Goal: Task Accomplishment & Management: Manage account settings

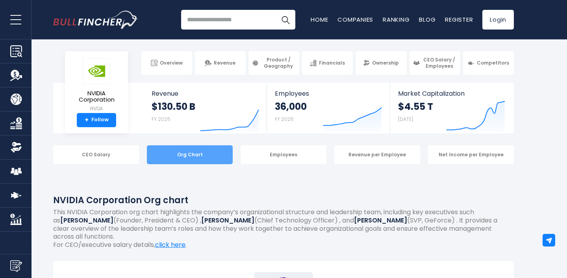
click at [210, 153] on div "Org Chart" at bounding box center [190, 154] width 86 height 19
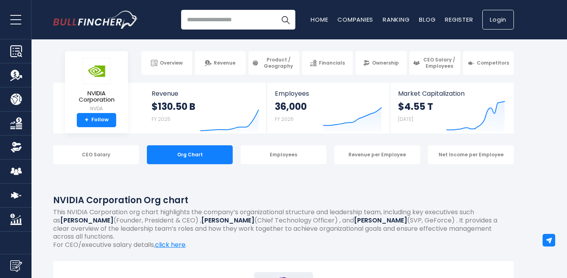
click at [491, 26] on link "Login" at bounding box center [499, 20] width 32 height 20
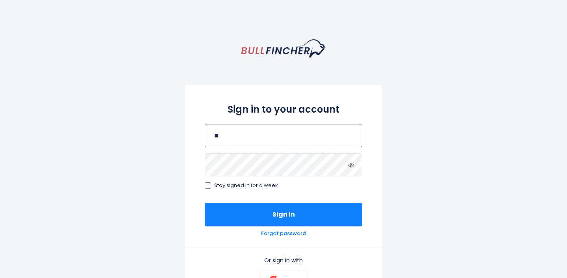
type input "*"
click at [349, 135] on input "email" at bounding box center [284, 135] width 158 height 23
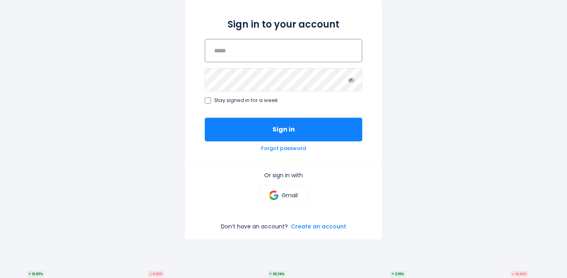
scroll to position [111, 0]
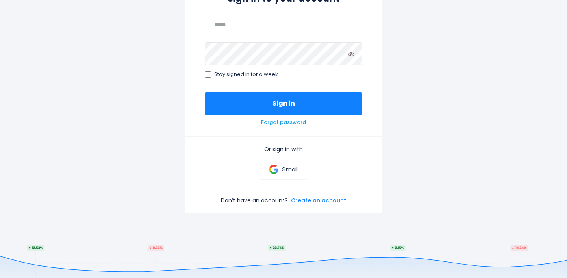
click at [291, 122] on link "Forgot password" at bounding box center [283, 122] width 45 height 7
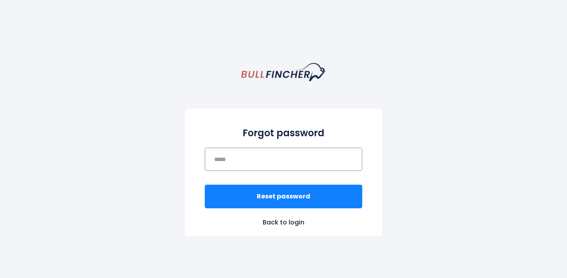
click at [272, 163] on input "email" at bounding box center [284, 159] width 158 height 23
type input "**********"
click at [284, 197] on button "Reset password" at bounding box center [284, 197] width 158 height 24
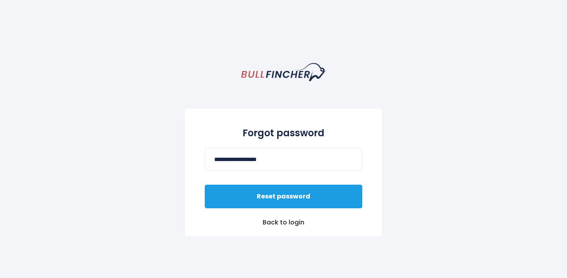
click at [271, 196] on button "Reset password" at bounding box center [284, 197] width 158 height 24
